Goal: Find specific page/section: Find specific page/section

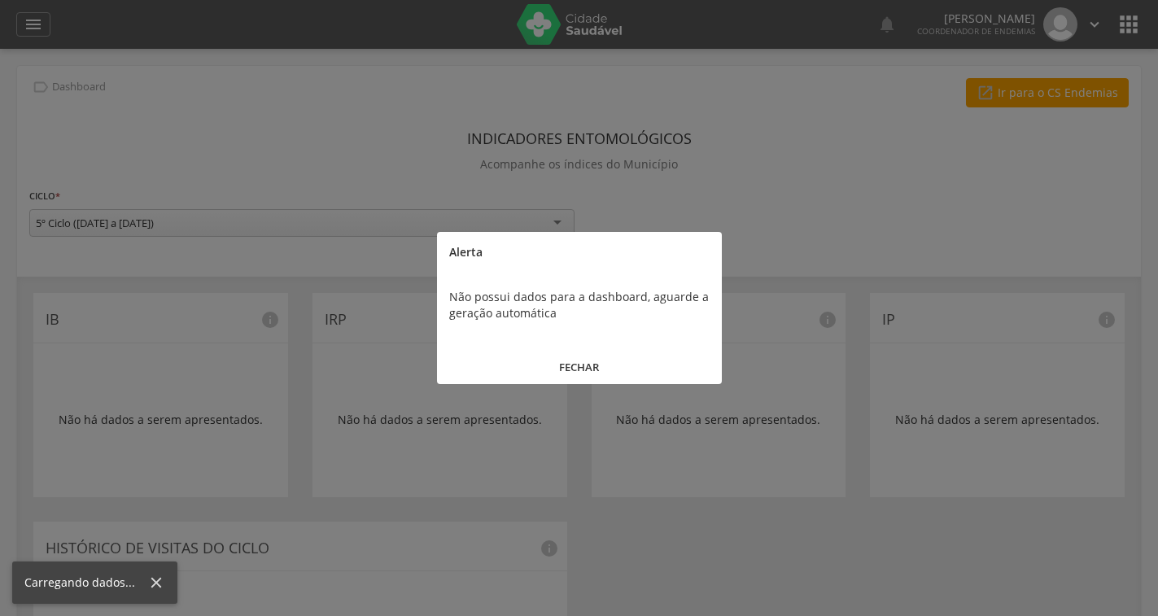
drag, startPoint x: 585, startPoint y: 354, endPoint x: 554, endPoint y: 338, distance: 35.7
click at [584, 354] on button "FECHAR" at bounding box center [579, 367] width 285 height 35
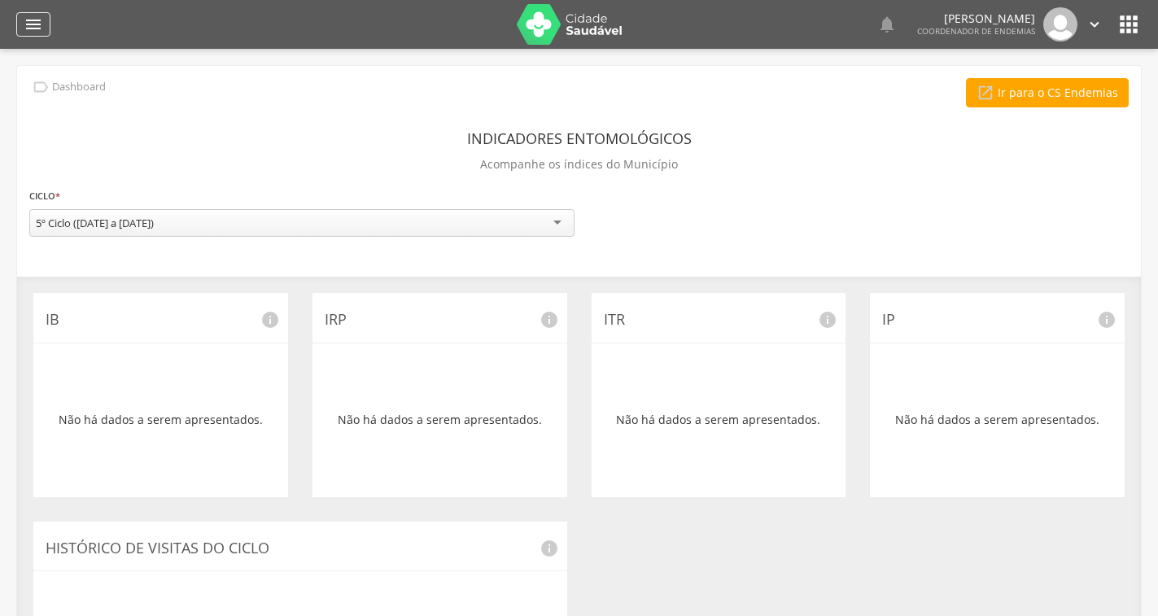
click at [26, 21] on icon "" at bounding box center [34, 25] width 20 height 20
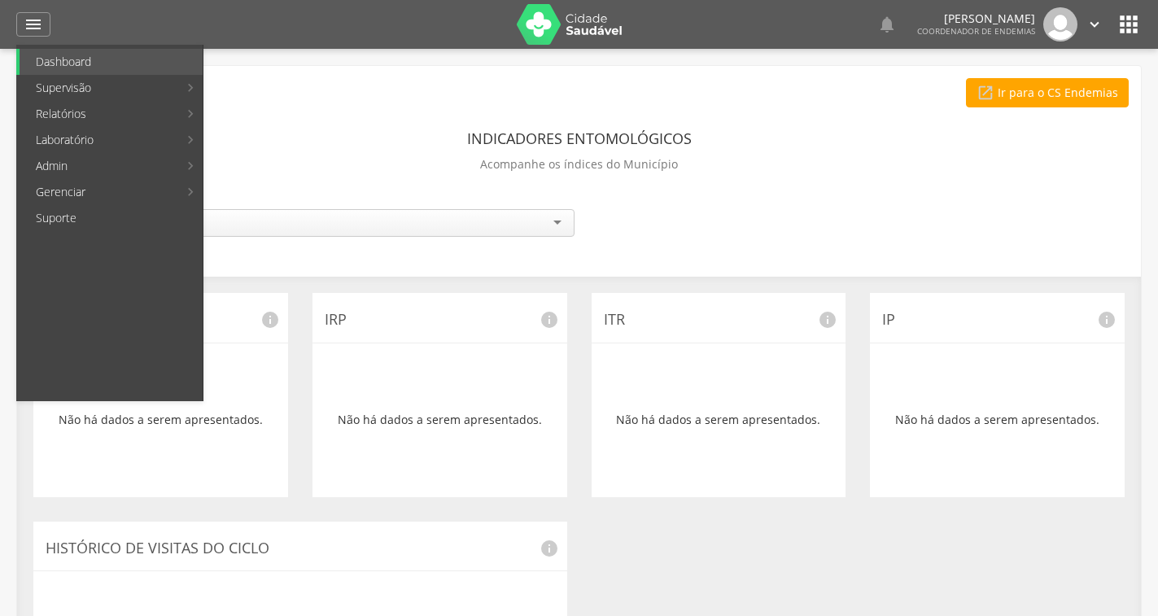
click at [1124, 41] on div "  Lorem ipsum dolor sit amet, sed do eiusmod tempor incididunt ut labore et d…" at bounding box center [604, 24] width 1075 height 49
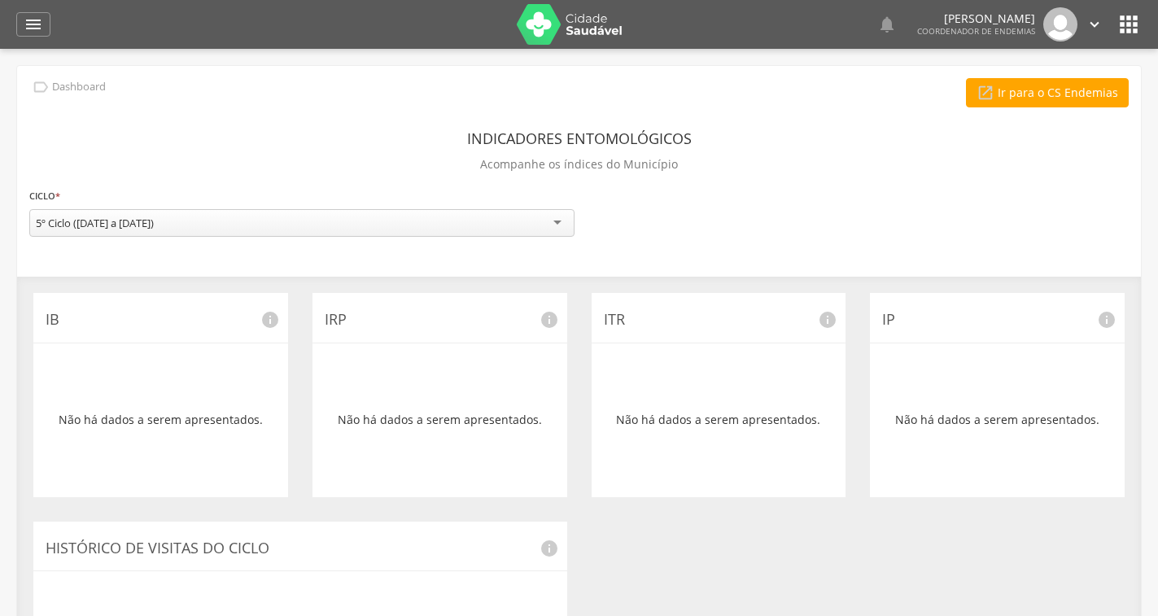
click at [1133, 9] on div "  Lorem ipsum dolor sit amet, sed do eiusmod tempor incididunt ut labore et d…" at bounding box center [604, 24] width 1075 height 49
click at [1127, 12] on icon "" at bounding box center [1129, 24] width 26 height 26
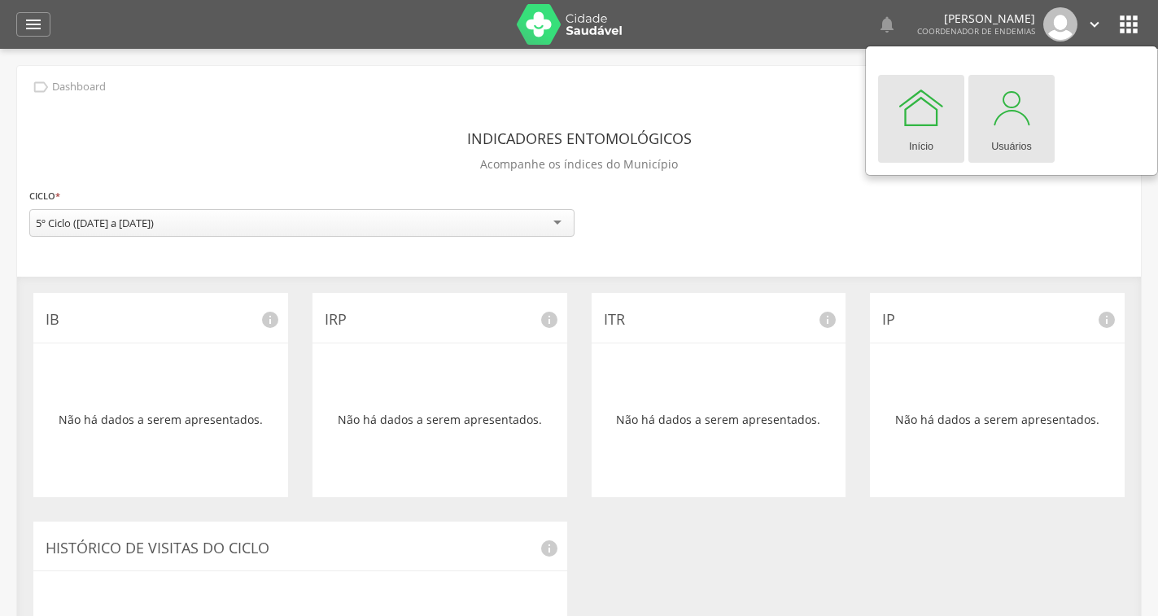
click at [1022, 125] on div at bounding box center [1011, 107] width 49 height 49
click at [1033, 120] on div at bounding box center [1011, 107] width 49 height 49
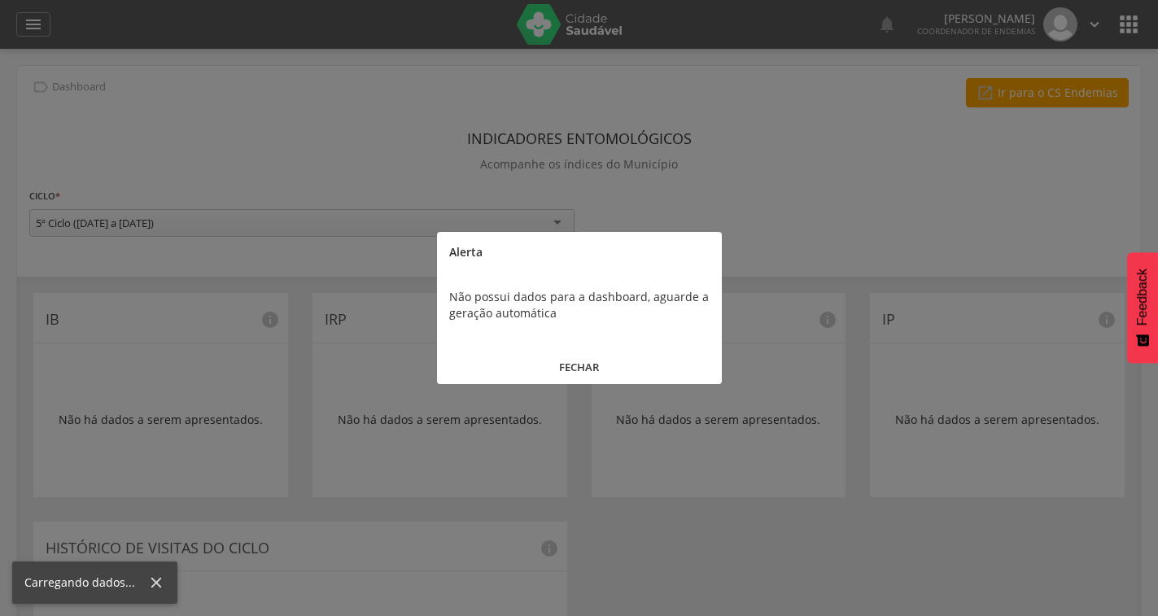
click at [571, 361] on button "FECHAR" at bounding box center [579, 367] width 285 height 35
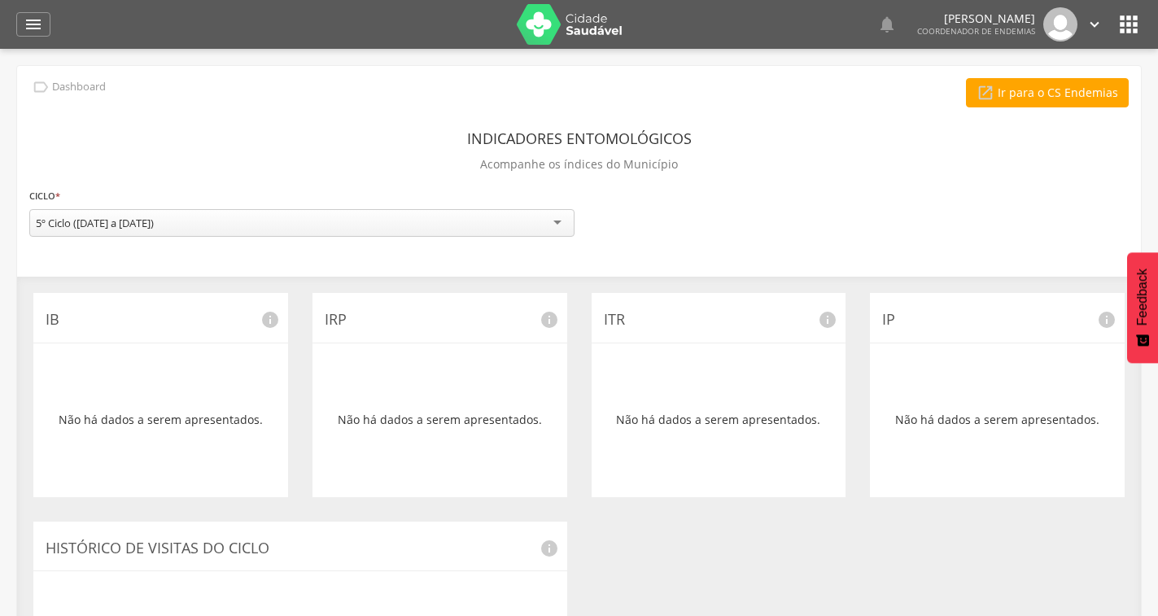
click at [1129, 34] on icon "" at bounding box center [1129, 24] width 26 height 26
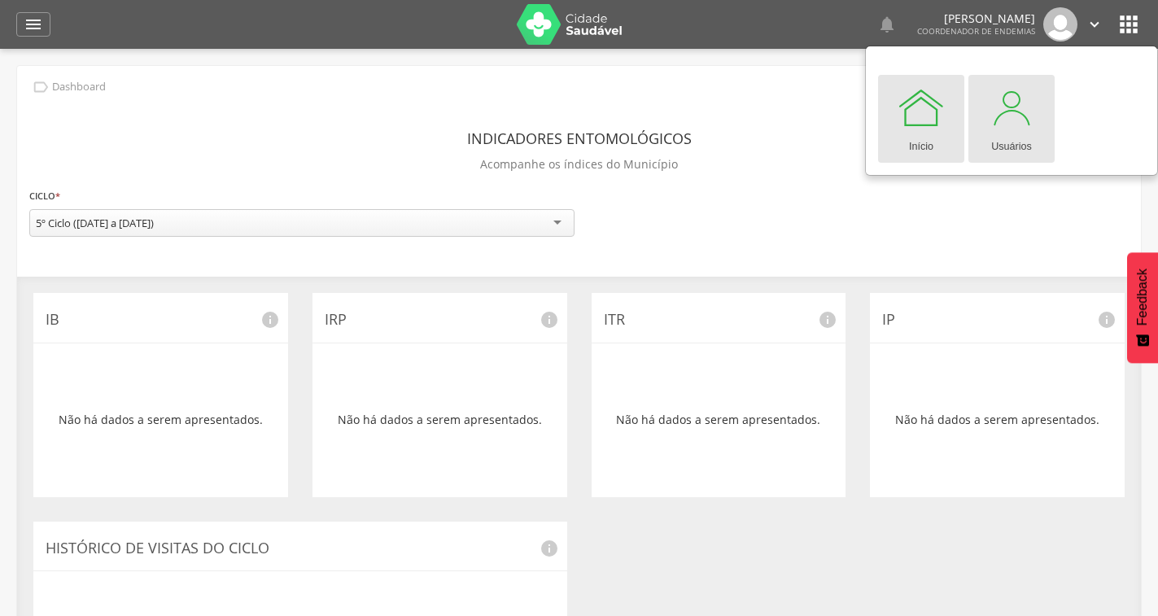
click at [1003, 128] on div at bounding box center [1011, 107] width 49 height 49
